Goal: Task Accomplishment & Management: Complete application form

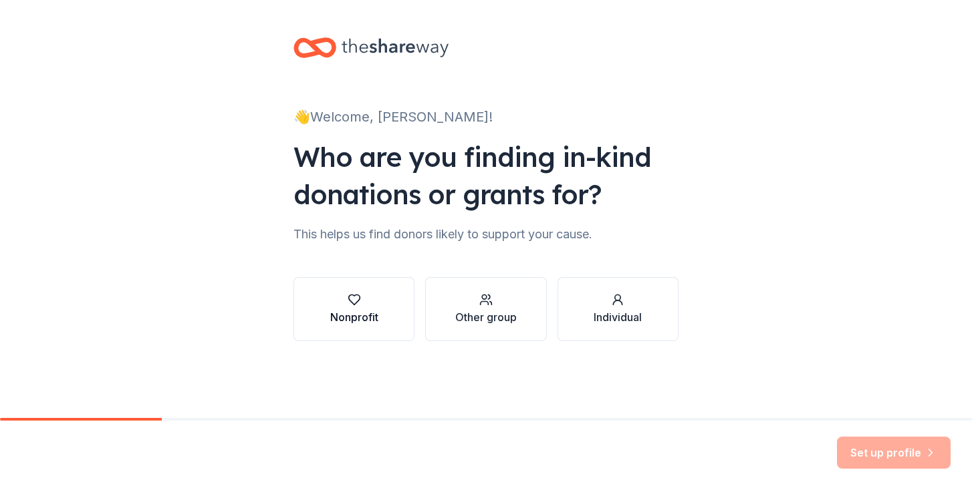
click at [359, 302] on icon "button" at bounding box center [353, 299] width 13 height 13
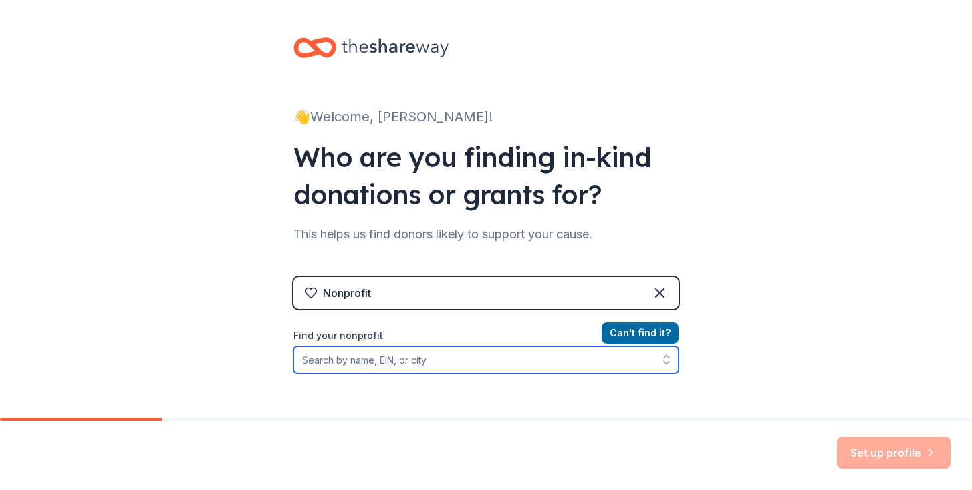
click at [359, 366] on input "Find your nonprofit" at bounding box center [485, 360] width 385 height 27
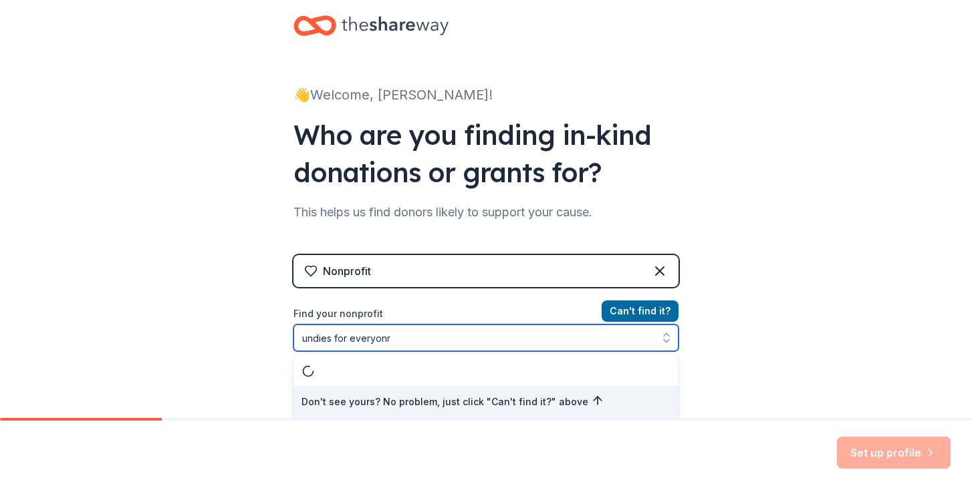
type input "undies for everyon"
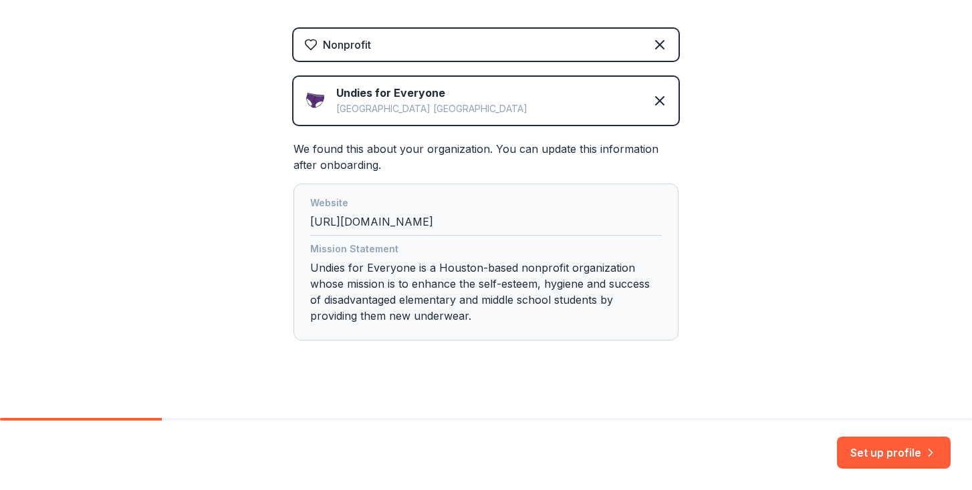
scroll to position [262, 0]
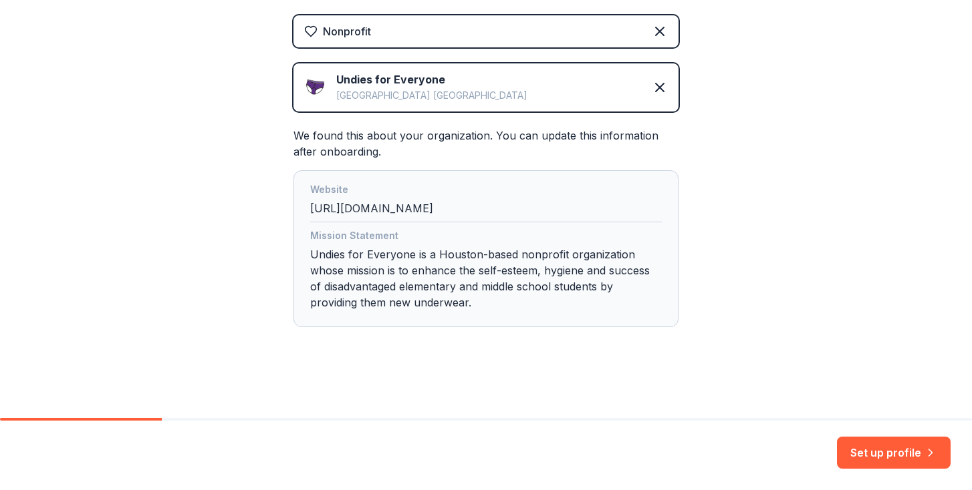
click at [484, 300] on div "Mission Statement Undies for Everyone is a Houston-based nonprofit organization…" at bounding box center [486, 272] width 352 height 88
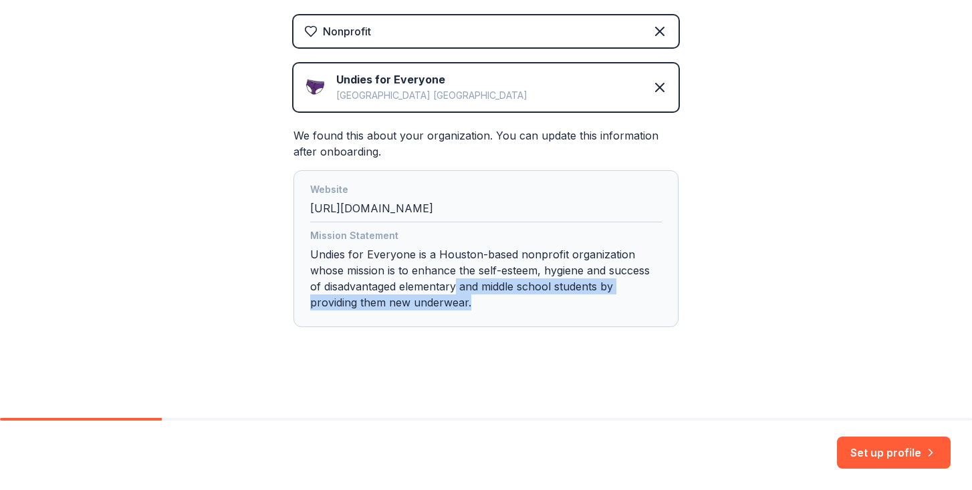
drag, startPoint x: 470, startPoint y: 300, endPoint x: 457, endPoint y: 291, distance: 15.8
click at [457, 291] on div "Mission Statement Undies for Everyone is a Houston-based nonprofit organization…" at bounding box center [486, 272] width 352 height 88
click at [478, 297] on div "Mission Statement Undies for Everyone is a Houston-based nonprofit organization…" at bounding box center [486, 272] width 352 height 88
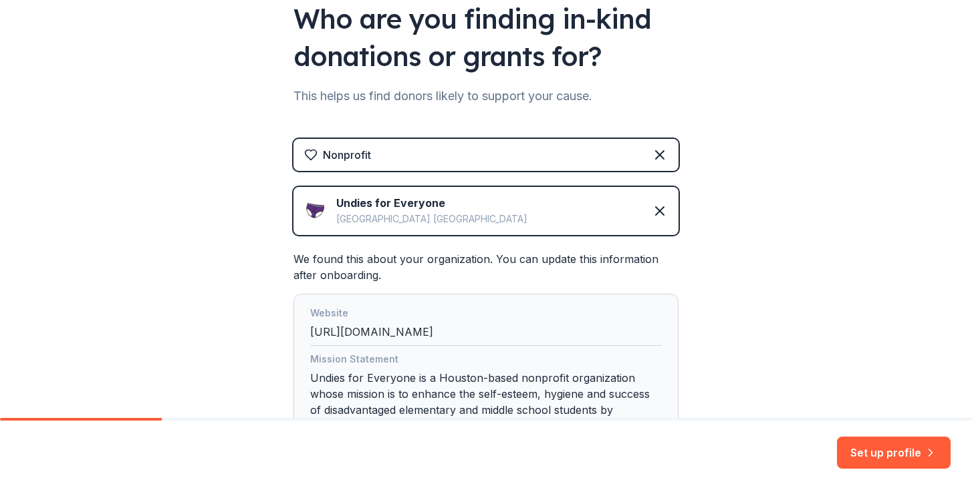
scroll to position [138, 0]
click at [893, 453] on button "Set up profile" at bounding box center [894, 453] width 114 height 32
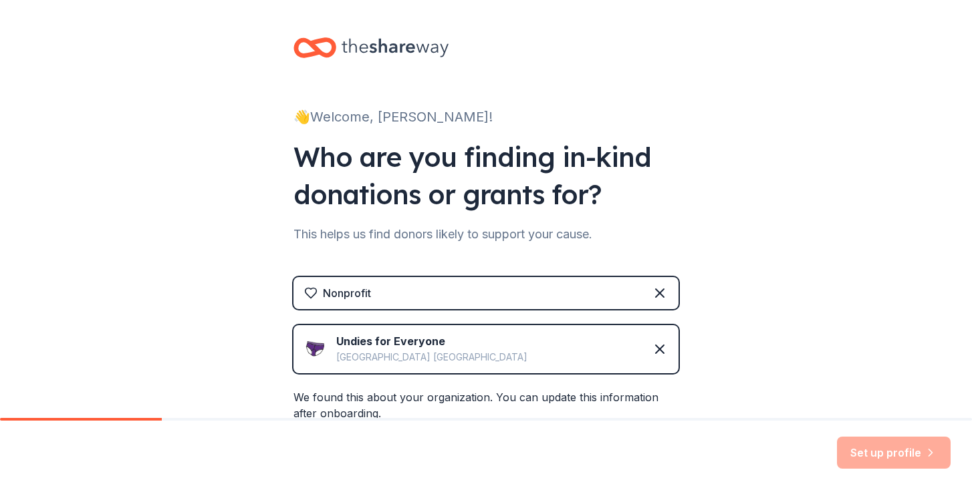
scroll to position [0, 0]
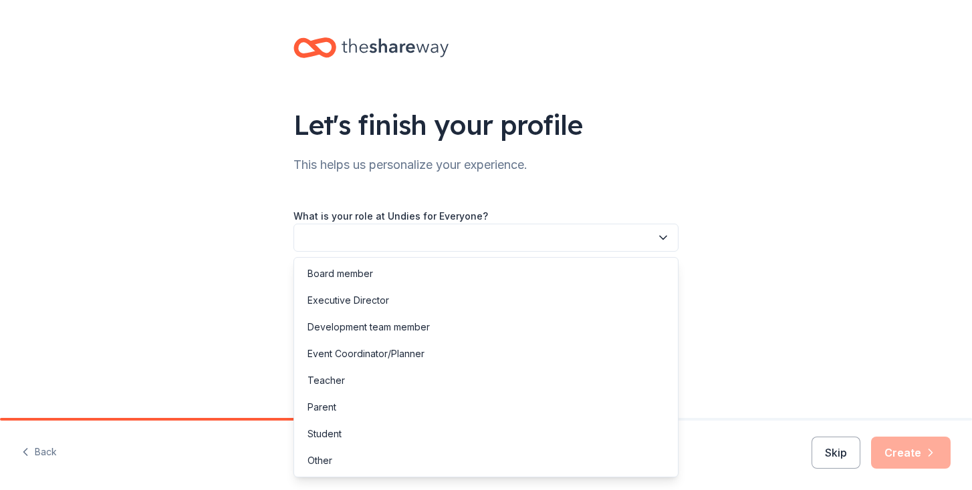
click at [493, 230] on button "button" at bounding box center [485, 238] width 385 height 28
click at [415, 331] on div "Development team member" at bounding box center [368, 327] width 122 height 16
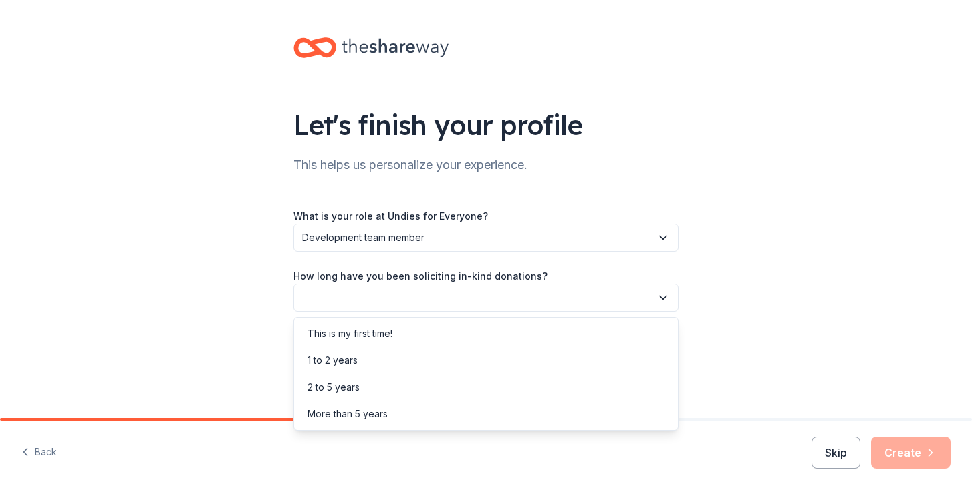
click at [420, 292] on button "button" at bounding box center [485, 298] width 385 height 28
click at [432, 243] on div "What is your role at Undies for Everyone? Development team member How long have…" at bounding box center [485, 290] width 385 height 164
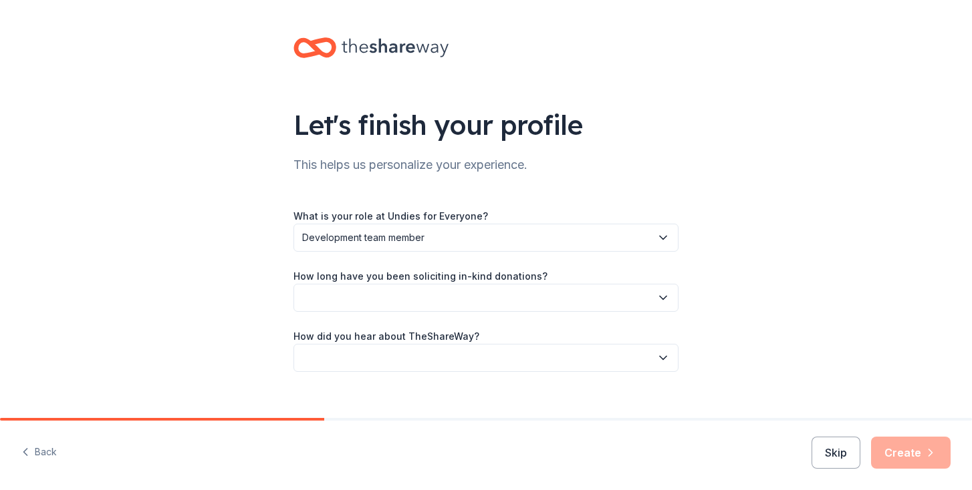
click at [434, 243] on span "Development team member" at bounding box center [476, 238] width 349 height 16
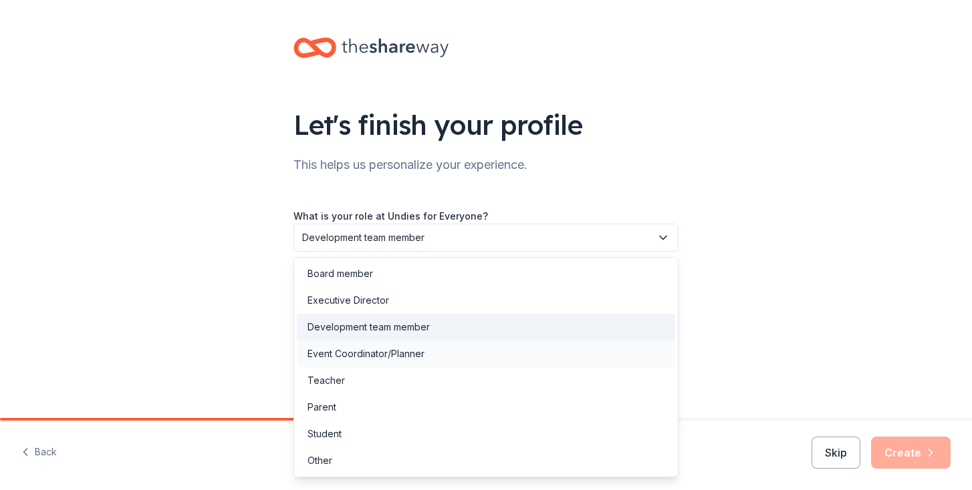
click at [400, 352] on div "Event Coordinator/Planner" at bounding box center [365, 354] width 117 height 16
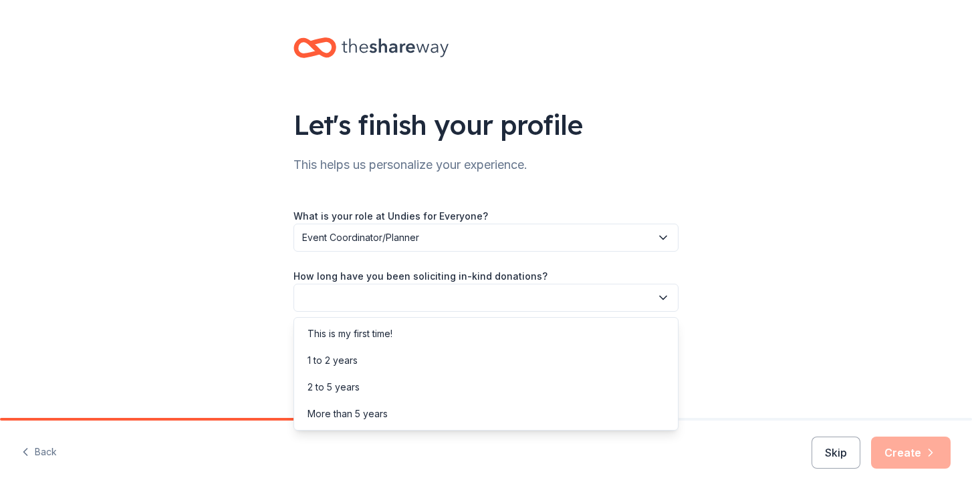
click at [418, 288] on button "button" at bounding box center [485, 298] width 385 height 28
click at [349, 391] on div "2 to 5 years" at bounding box center [333, 388] width 52 height 16
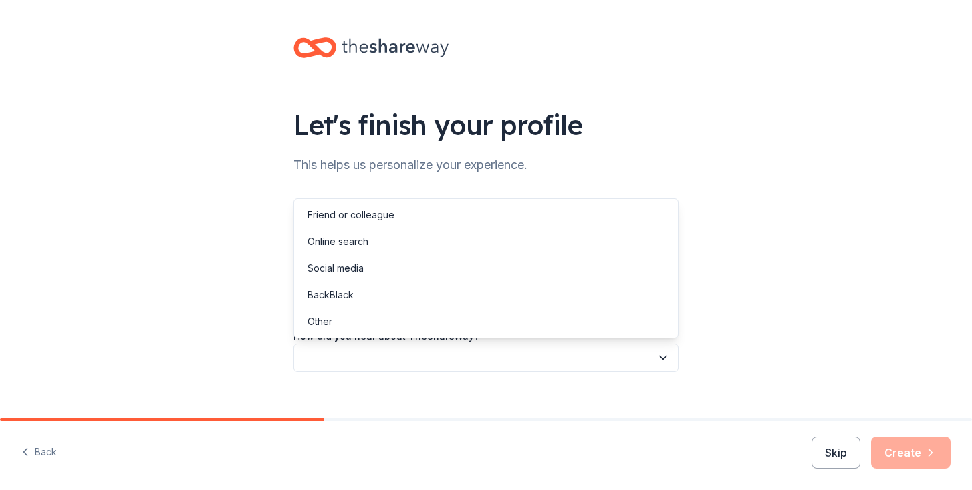
click at [389, 353] on button "button" at bounding box center [485, 358] width 385 height 28
click at [380, 247] on div "Online search" at bounding box center [486, 242] width 378 height 27
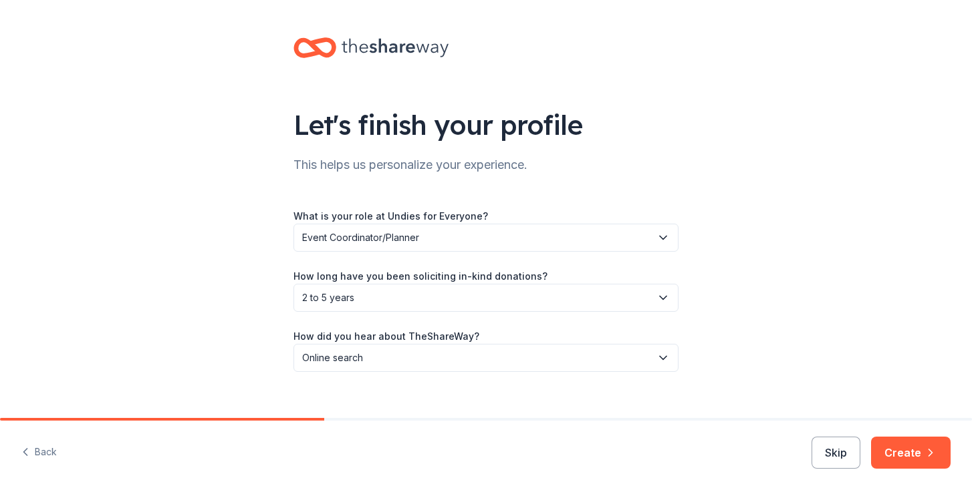
scroll to position [18, 0]
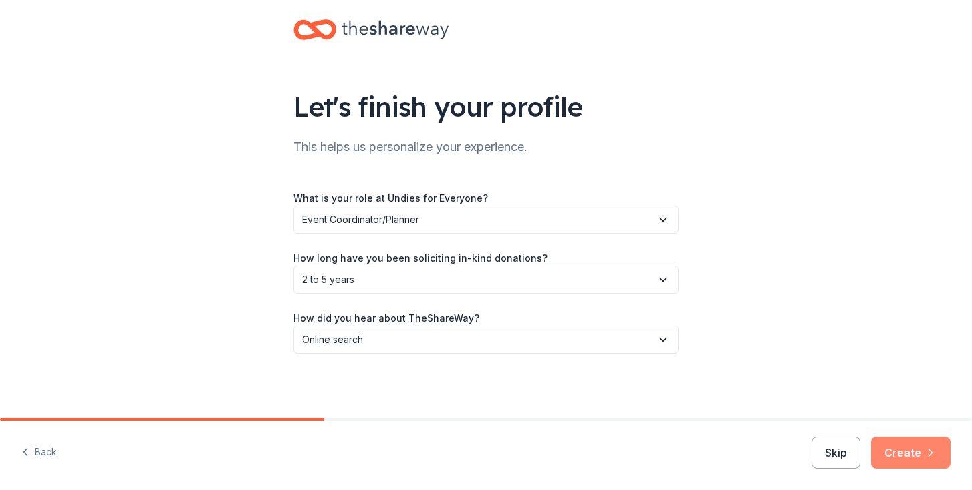
click at [928, 454] on icon "button" at bounding box center [930, 452] width 13 height 13
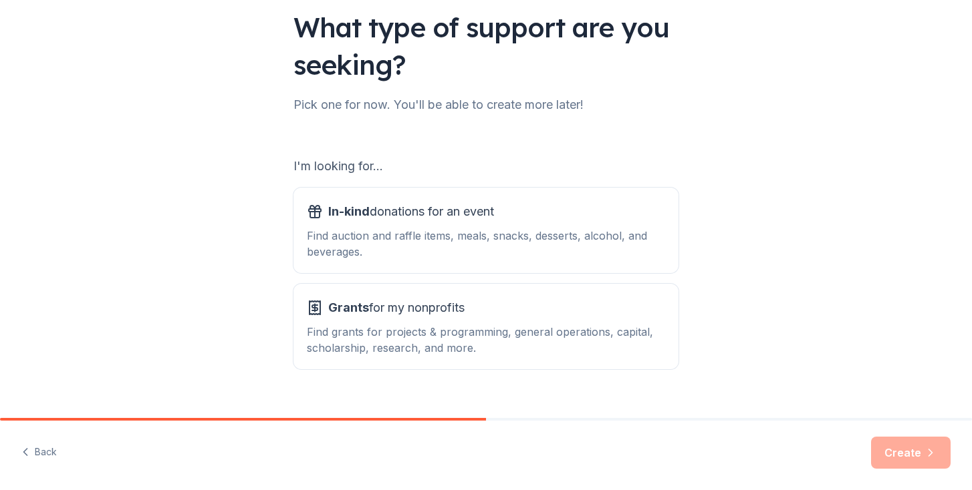
scroll to position [121, 0]
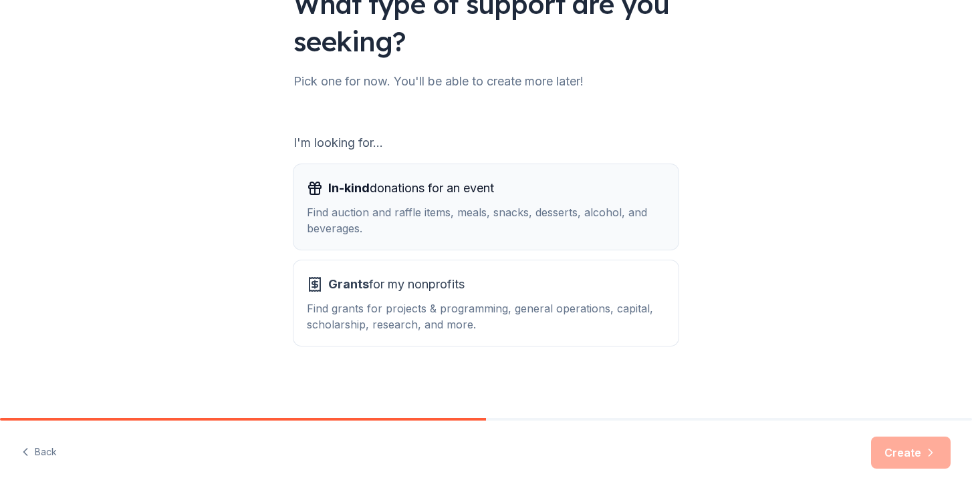
click at [440, 204] on div "Find auction and raffle items, meals, snacks, desserts, alcohol, and beverages." at bounding box center [486, 220] width 358 height 32
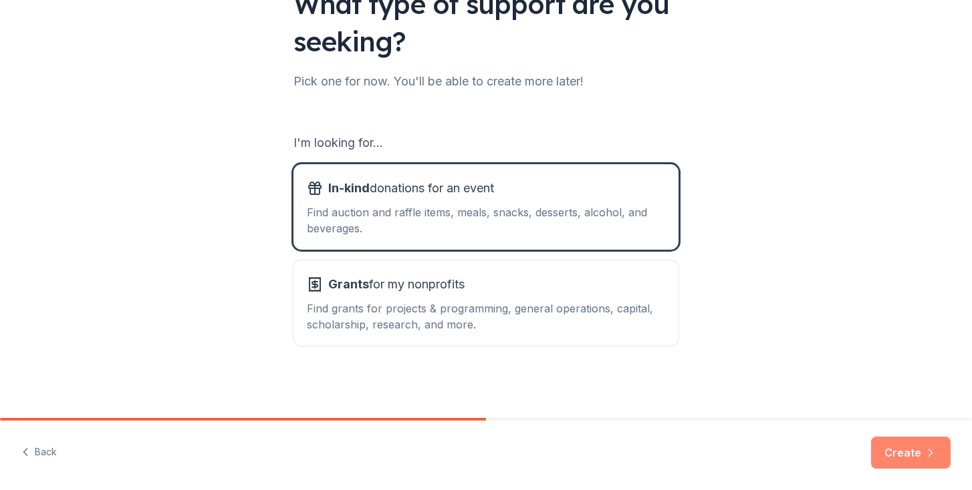
click at [899, 450] on button "Create" at bounding box center [911, 453] width 80 height 32
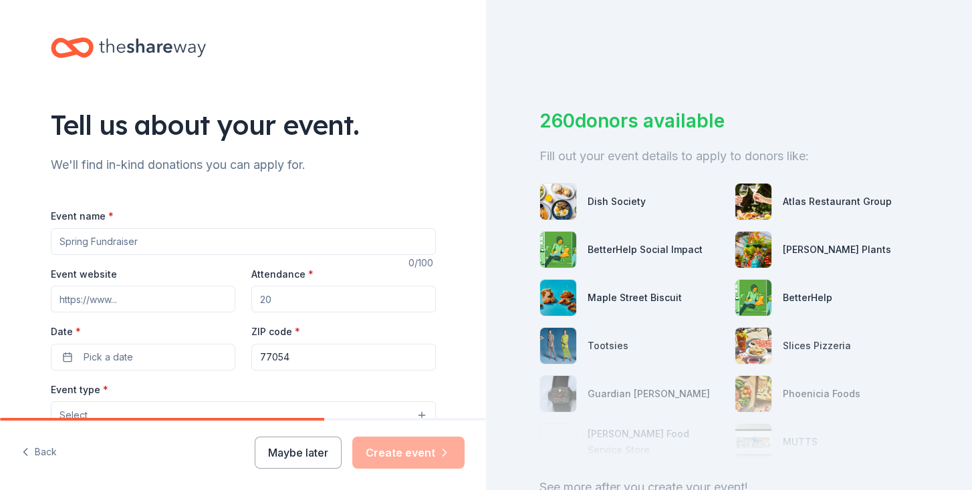
click at [145, 241] on input "Event name *" at bounding box center [243, 242] width 385 height 27
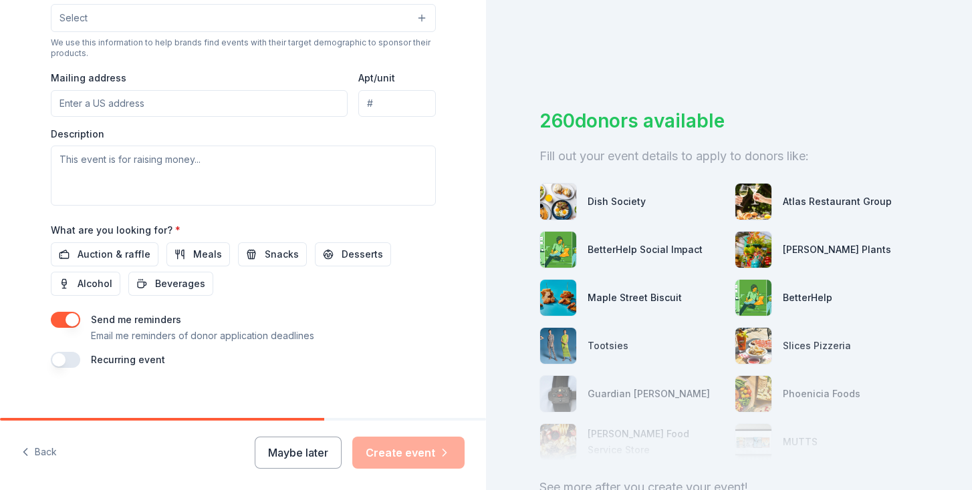
scroll to position [471, 0]
